Goal: Transaction & Acquisition: Purchase product/service

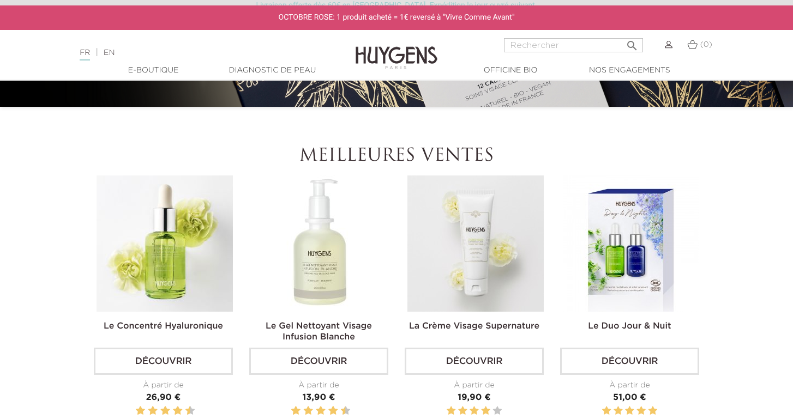
scroll to position [283, 0]
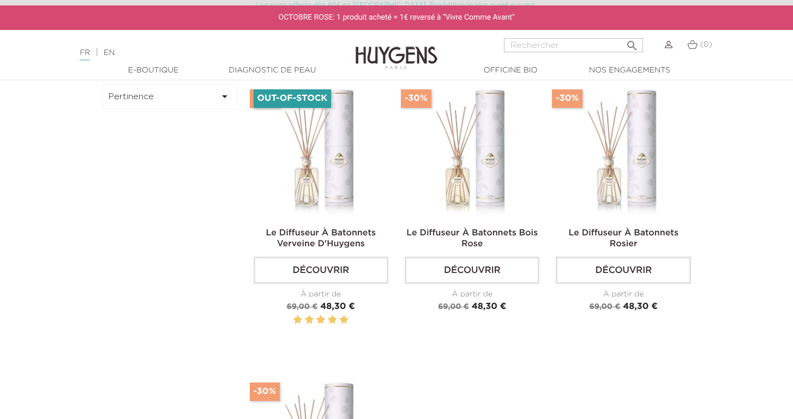
scroll to position [333, 0]
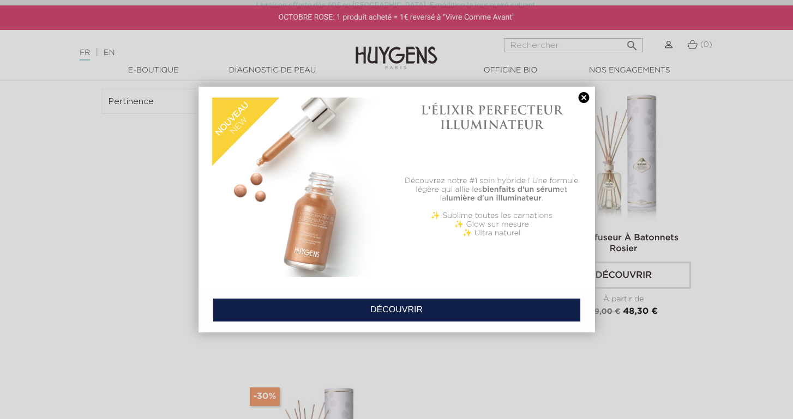
click at [583, 94] on link at bounding box center [584, 97] width 15 height 11
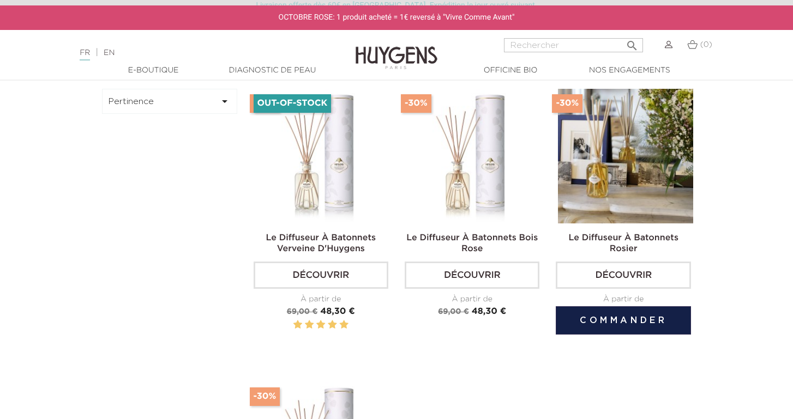
click at [591, 194] on img at bounding box center [625, 156] width 135 height 135
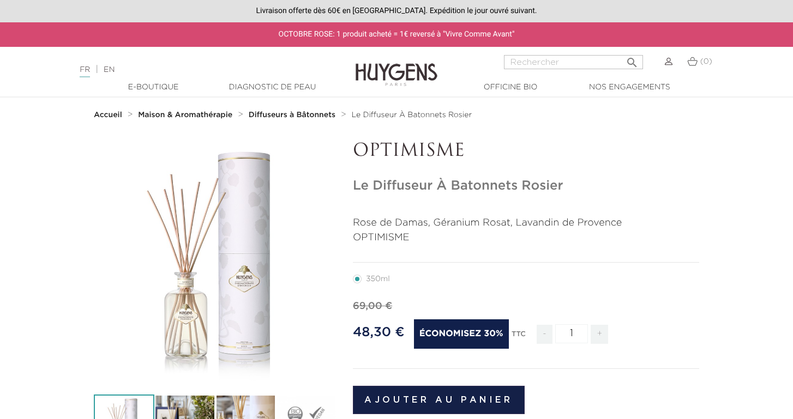
click at [481, 274] on li "350ml" at bounding box center [523, 279] width 341 height 15
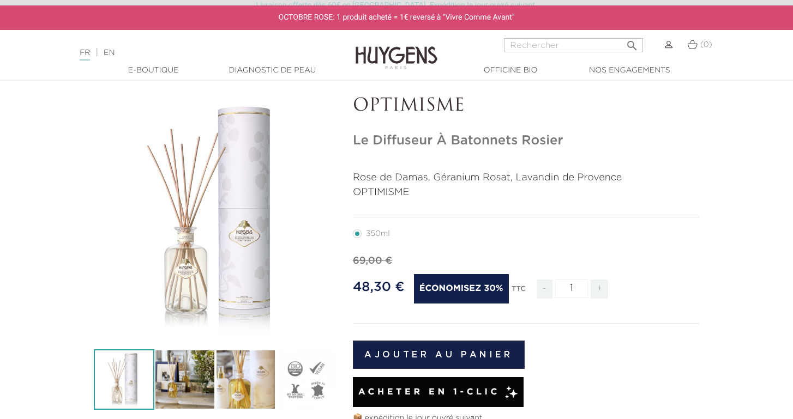
scroll to position [46, 0]
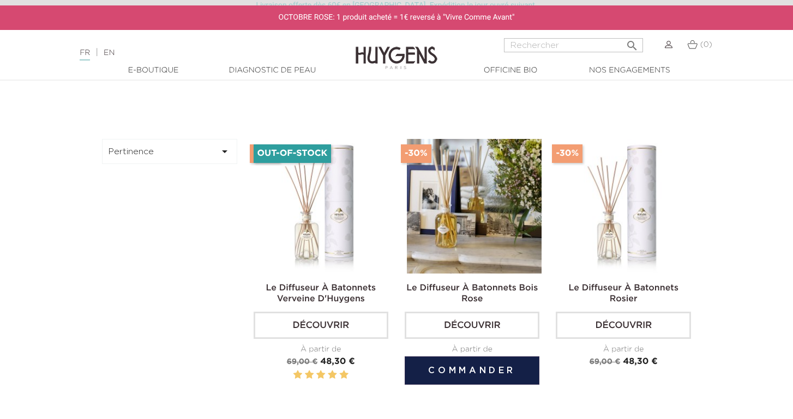
scroll to position [284, 0]
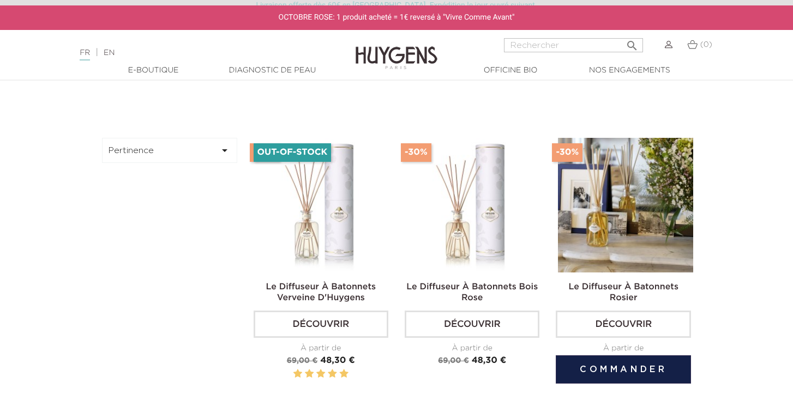
click at [596, 382] on button "Commander" at bounding box center [623, 370] width 135 height 28
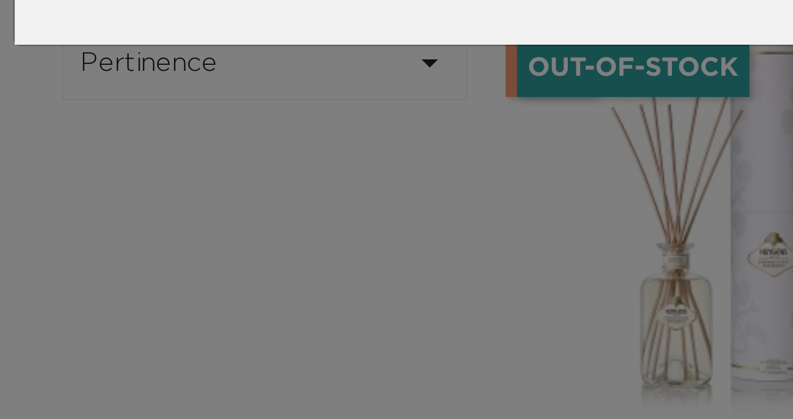
scroll to position [284, 0]
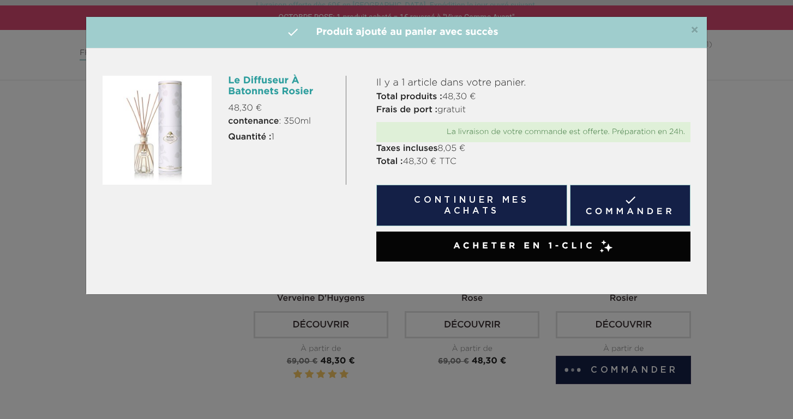
click at [692, 32] on span "×" at bounding box center [695, 30] width 8 height 13
